Goal: Entertainment & Leisure: Consume media (video, audio)

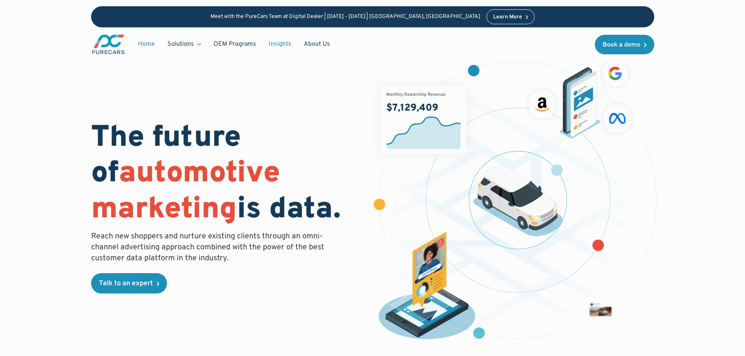
click at [290, 46] on link "Insights" at bounding box center [280, 44] width 35 height 15
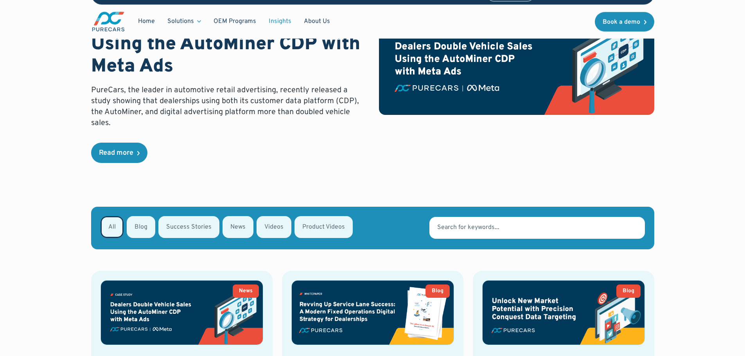
scroll to position [117, 0]
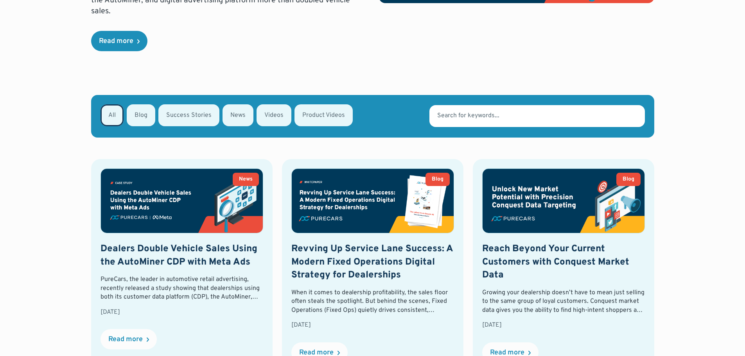
click at [307, 107] on div "Email Form" at bounding box center [324, 115] width 58 height 22
click at [307, 112] on input "Product Videos" at bounding box center [304, 114] width 5 height 5
radio input "true"
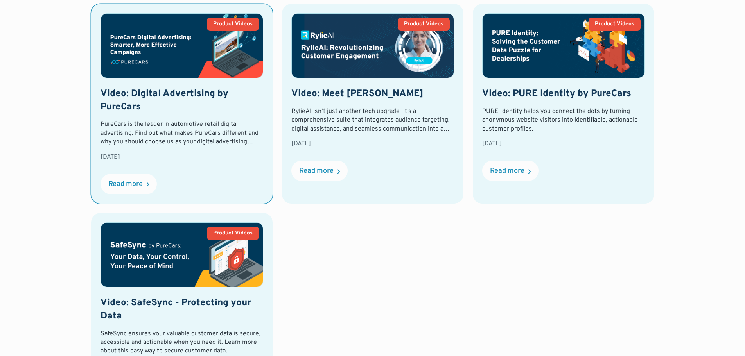
scroll to position [358, 0]
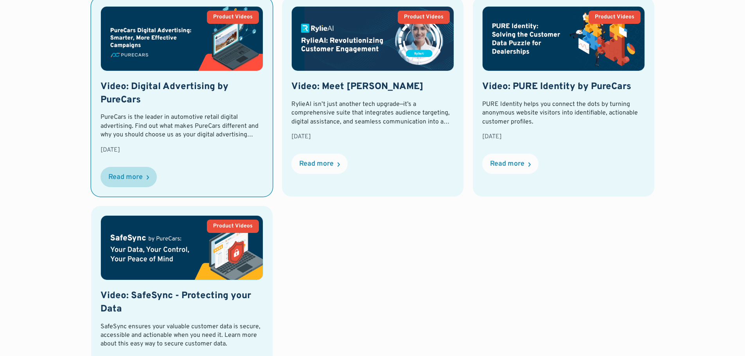
click at [135, 174] on div "Read more" at bounding box center [125, 177] width 34 height 7
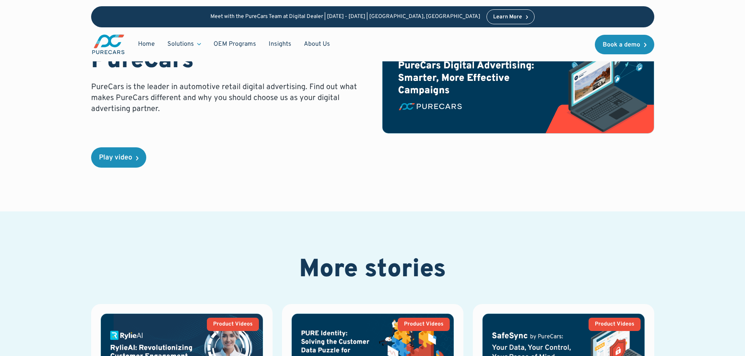
scroll to position [117, 0]
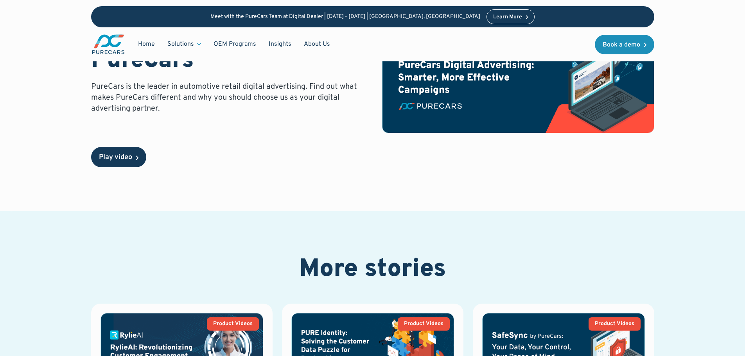
click at [132, 165] on div "Product Videos [DATE] Video: Digital Advertising by PureCars PureCars is the le…" at bounding box center [372, 47] width 671 height 329
click at [132, 165] on div "Play video" at bounding box center [118, 157] width 55 height 20
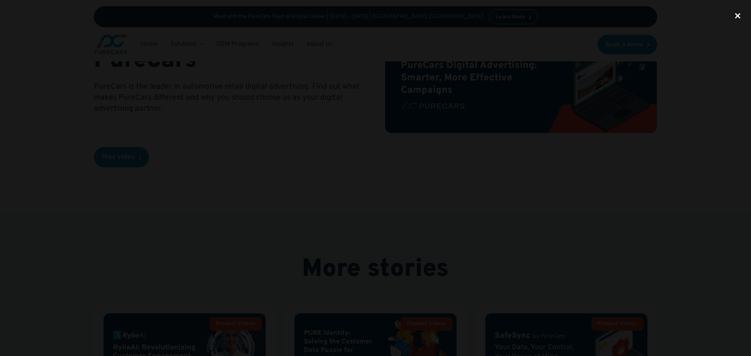
click at [738, 13] on div "close lightbox" at bounding box center [738, 15] width 27 height 17
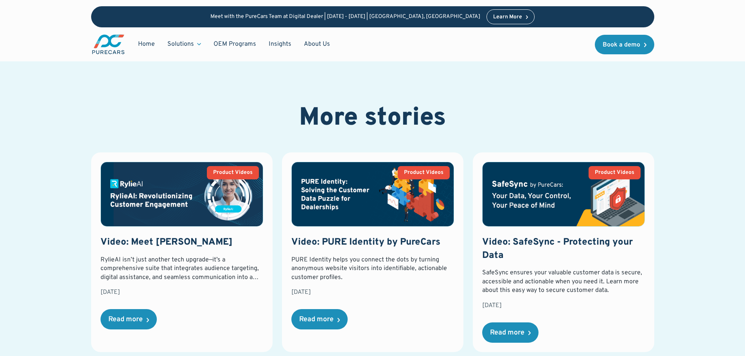
scroll to position [274, 0]
